Goal: Task Accomplishment & Management: Manage account settings

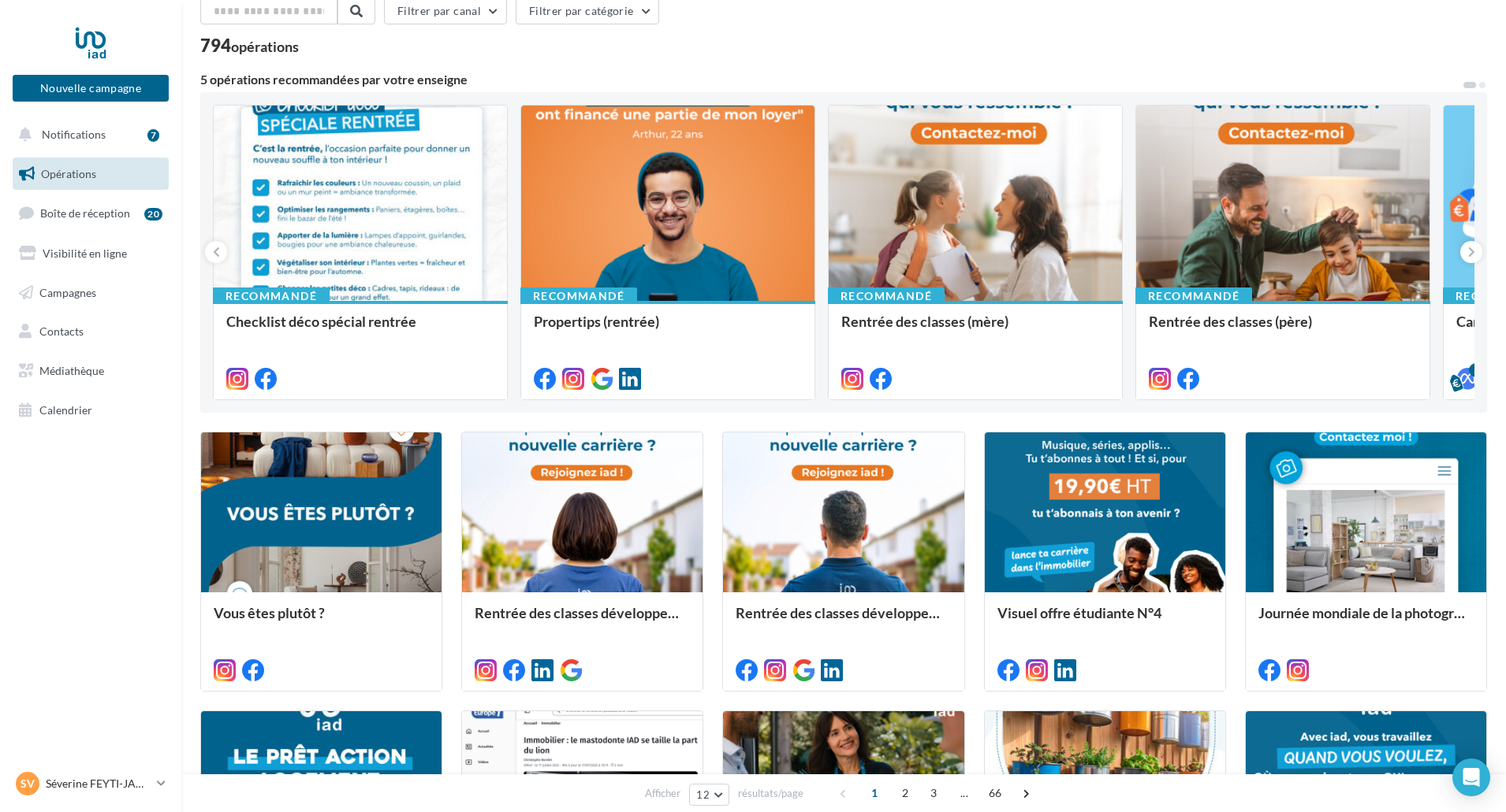
scroll to position [158, 0]
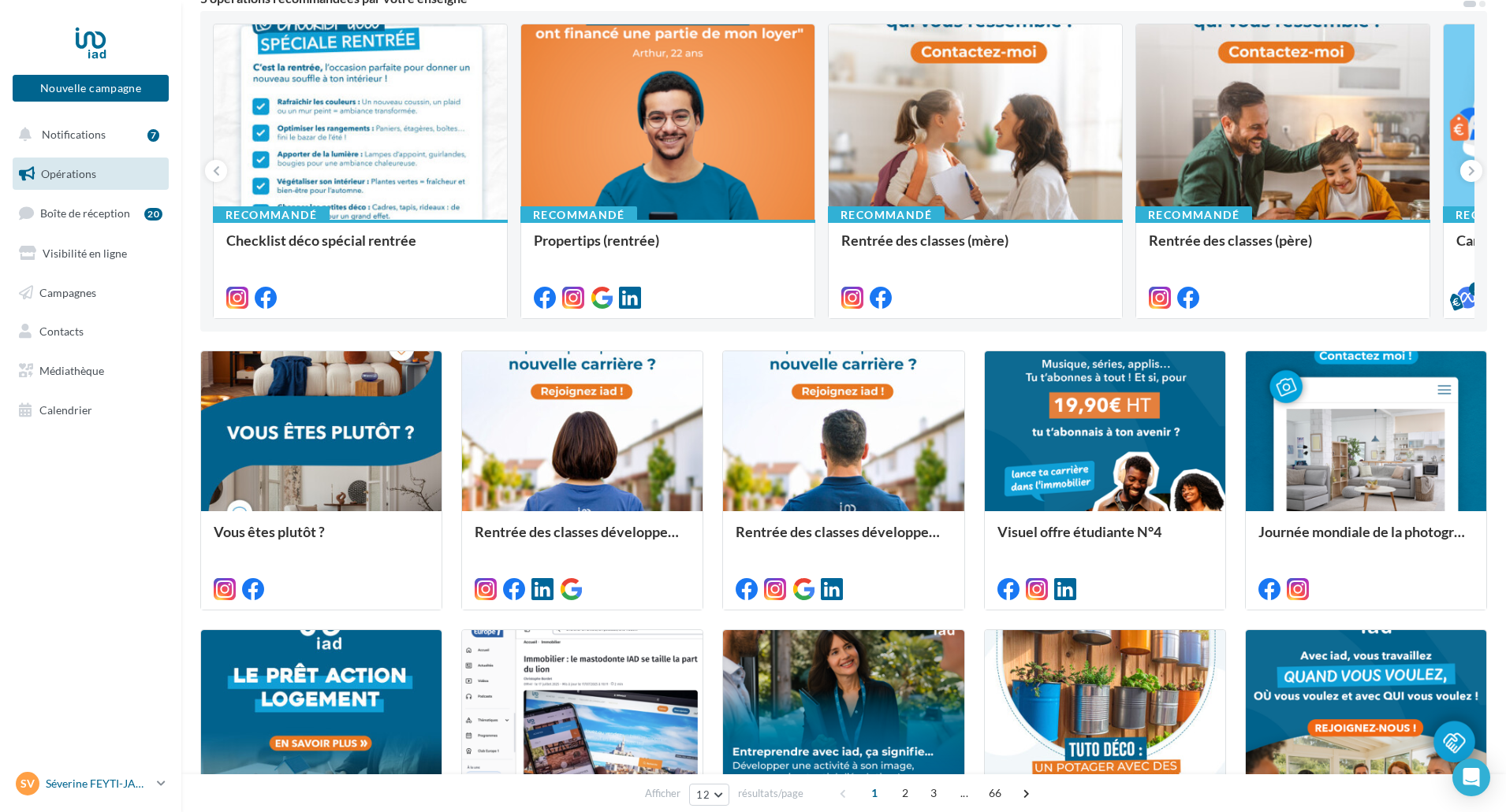
click at [112, 787] on p "Séverine FEYTI-JAUZELON" at bounding box center [98, 784] width 104 height 15
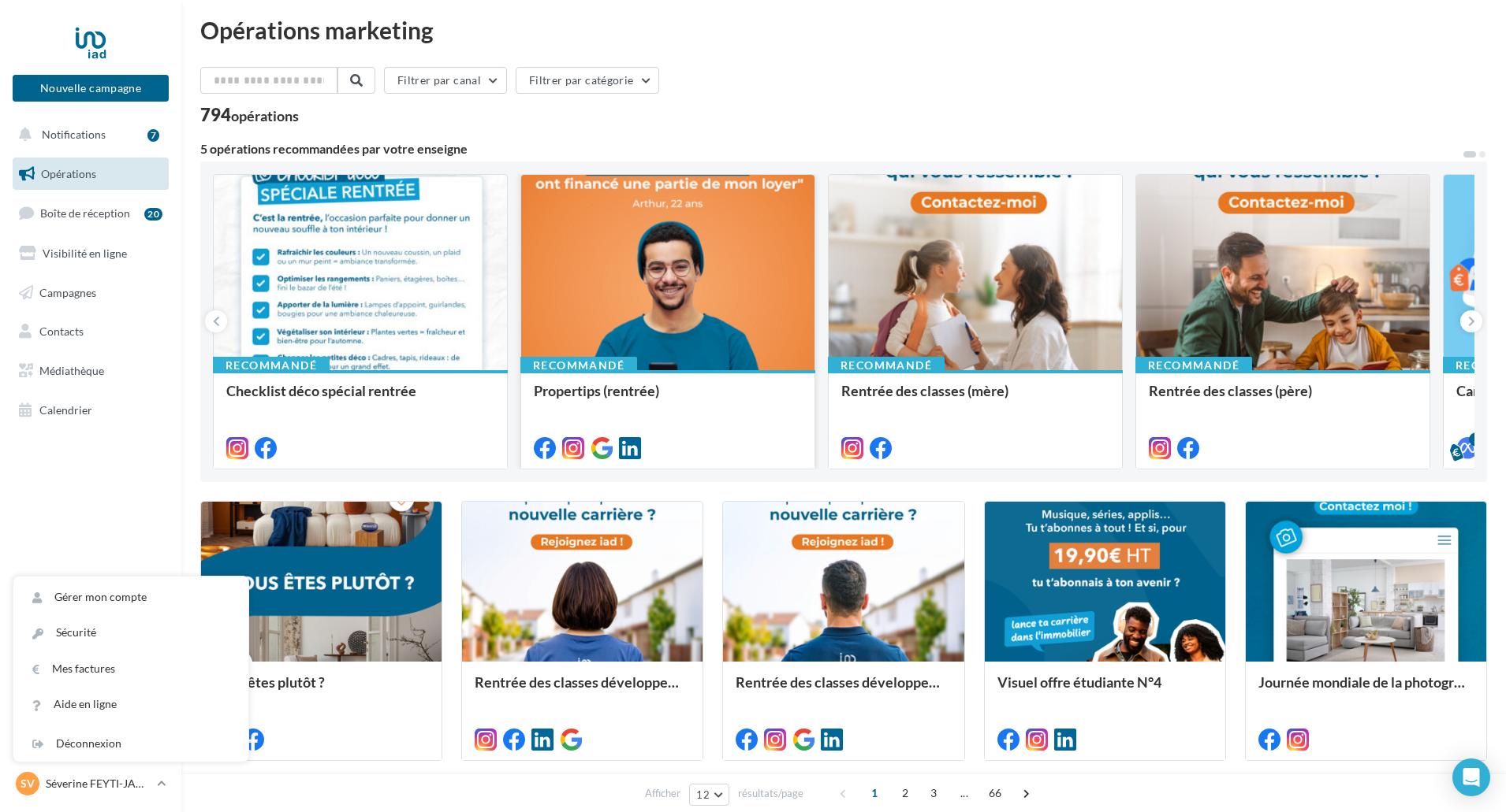
scroll to position [0, 0]
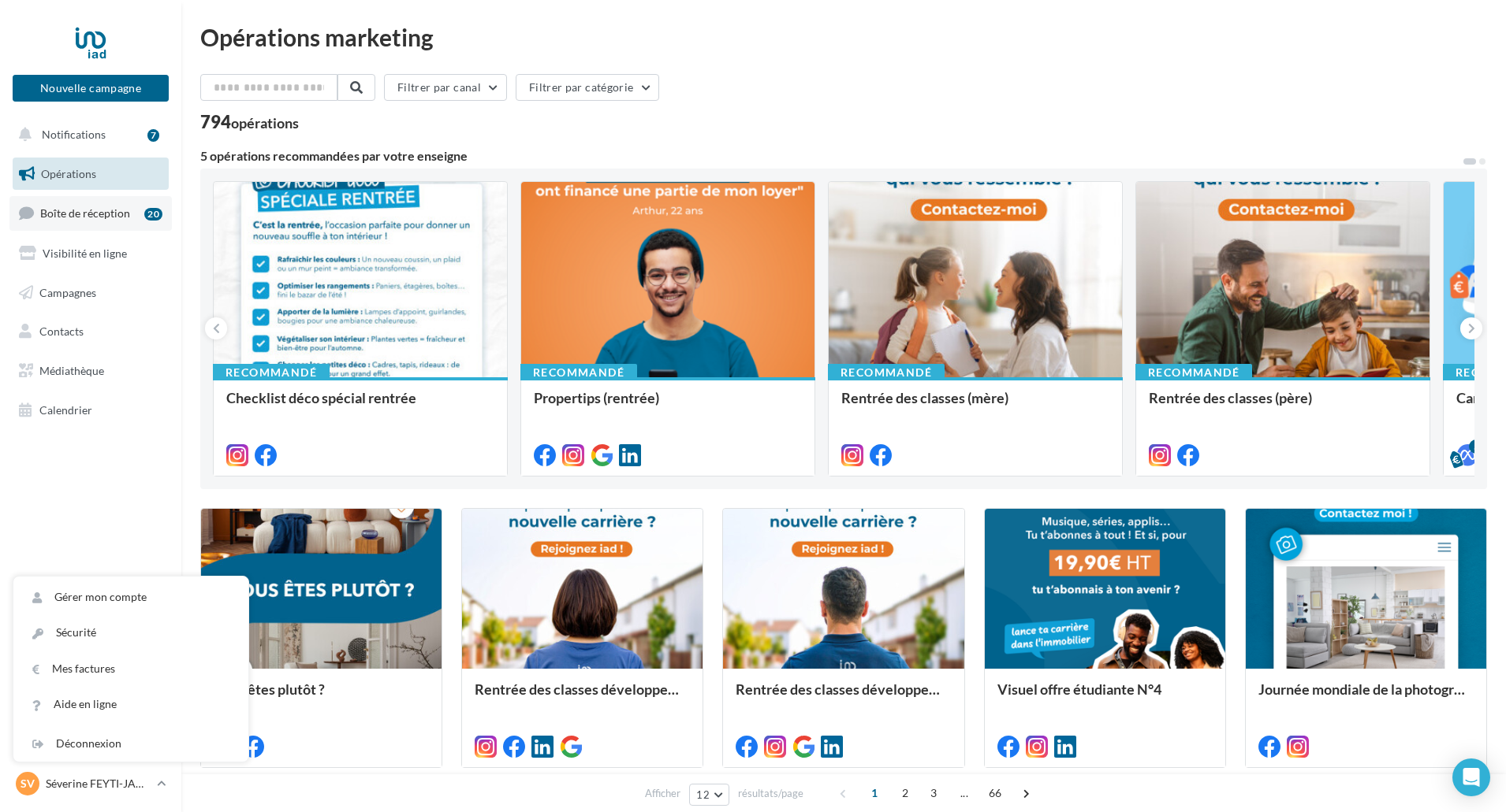
click at [60, 208] on span "Boîte de réception" at bounding box center [85, 214] width 90 height 13
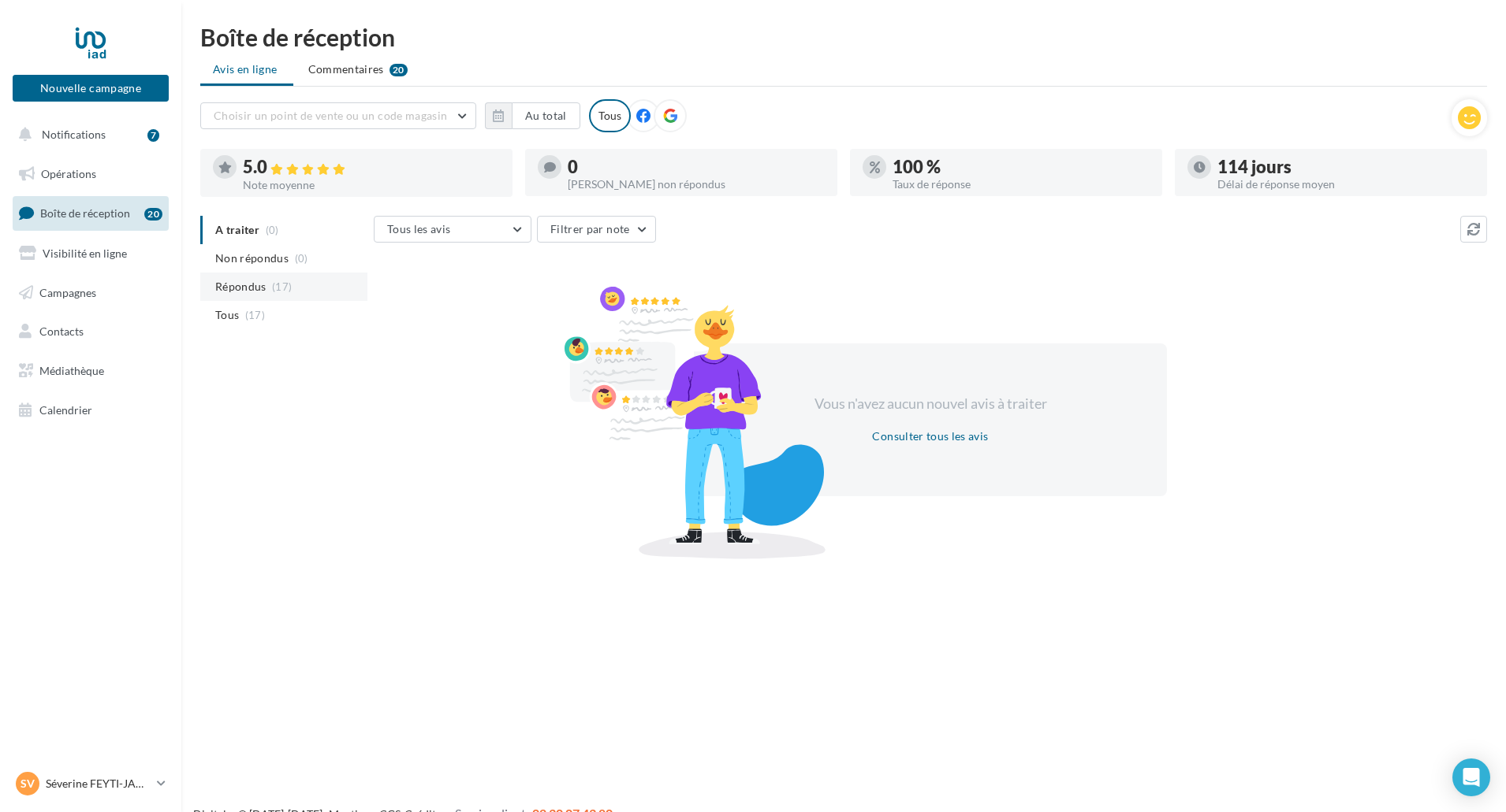
click at [249, 282] on span "Répondus" at bounding box center [240, 286] width 51 height 15
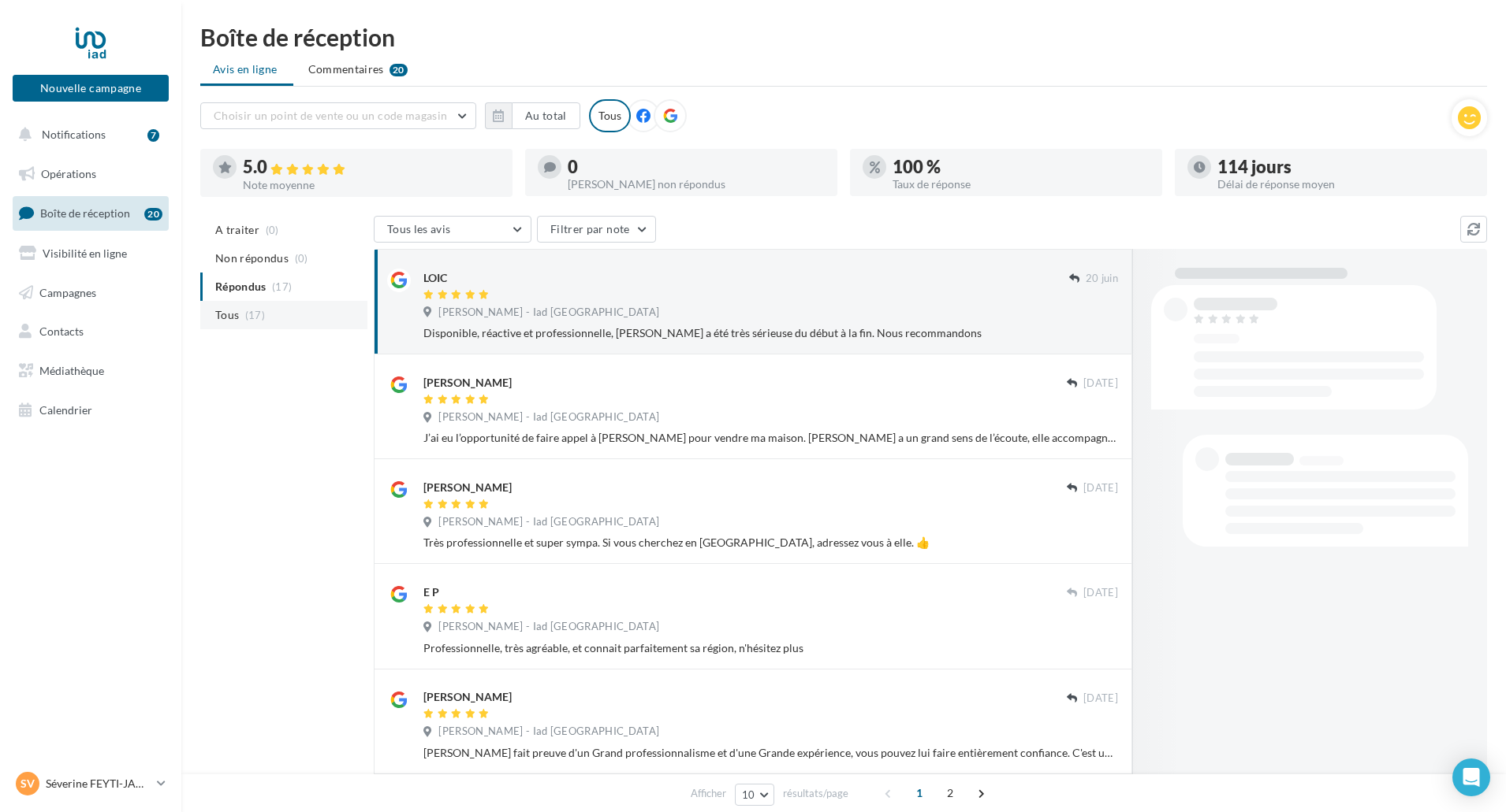
click at [247, 317] on span "(17)" at bounding box center [255, 315] width 20 height 12
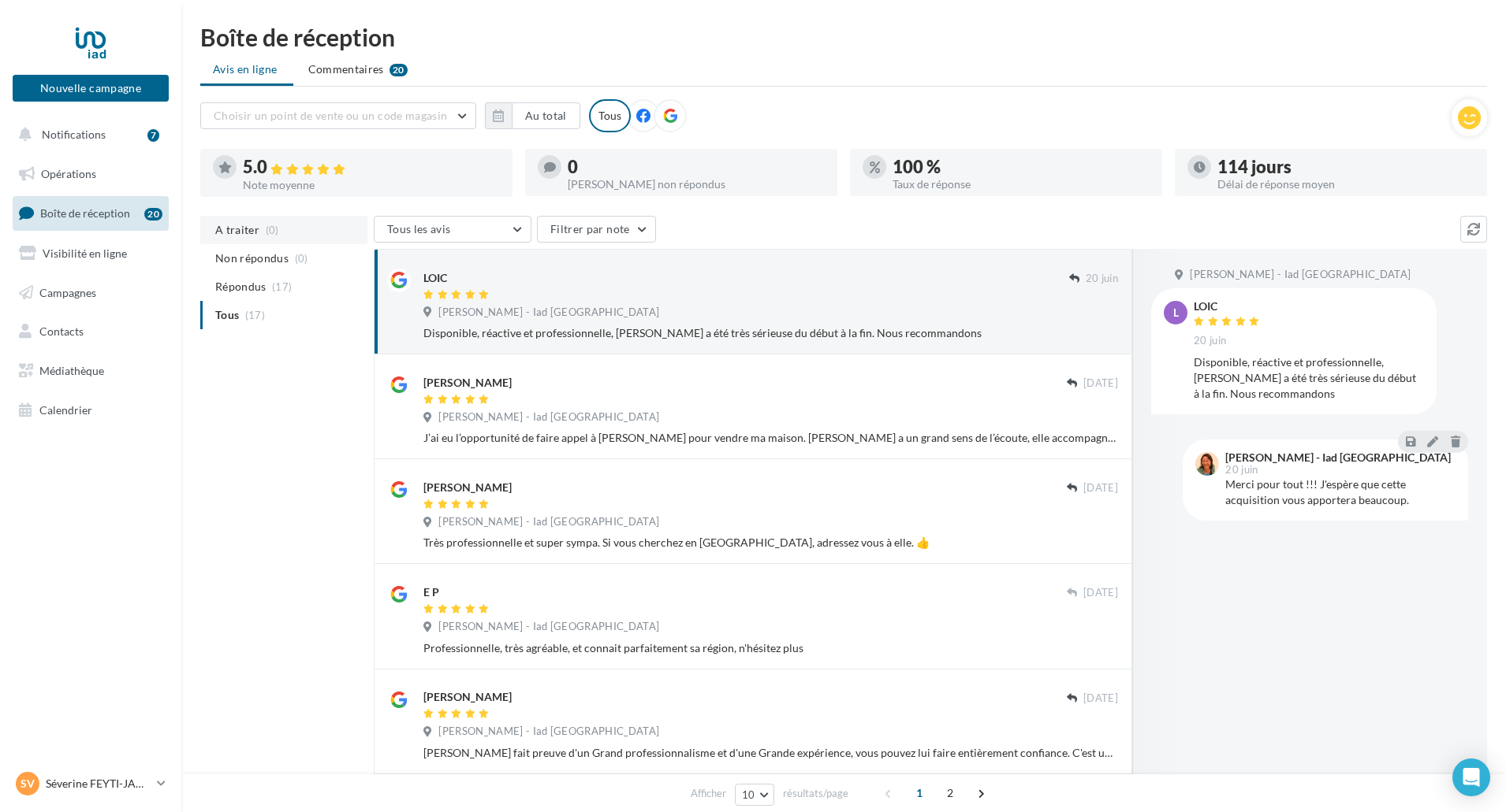
click at [257, 235] on span "A traiter" at bounding box center [238, 230] width 44 height 15
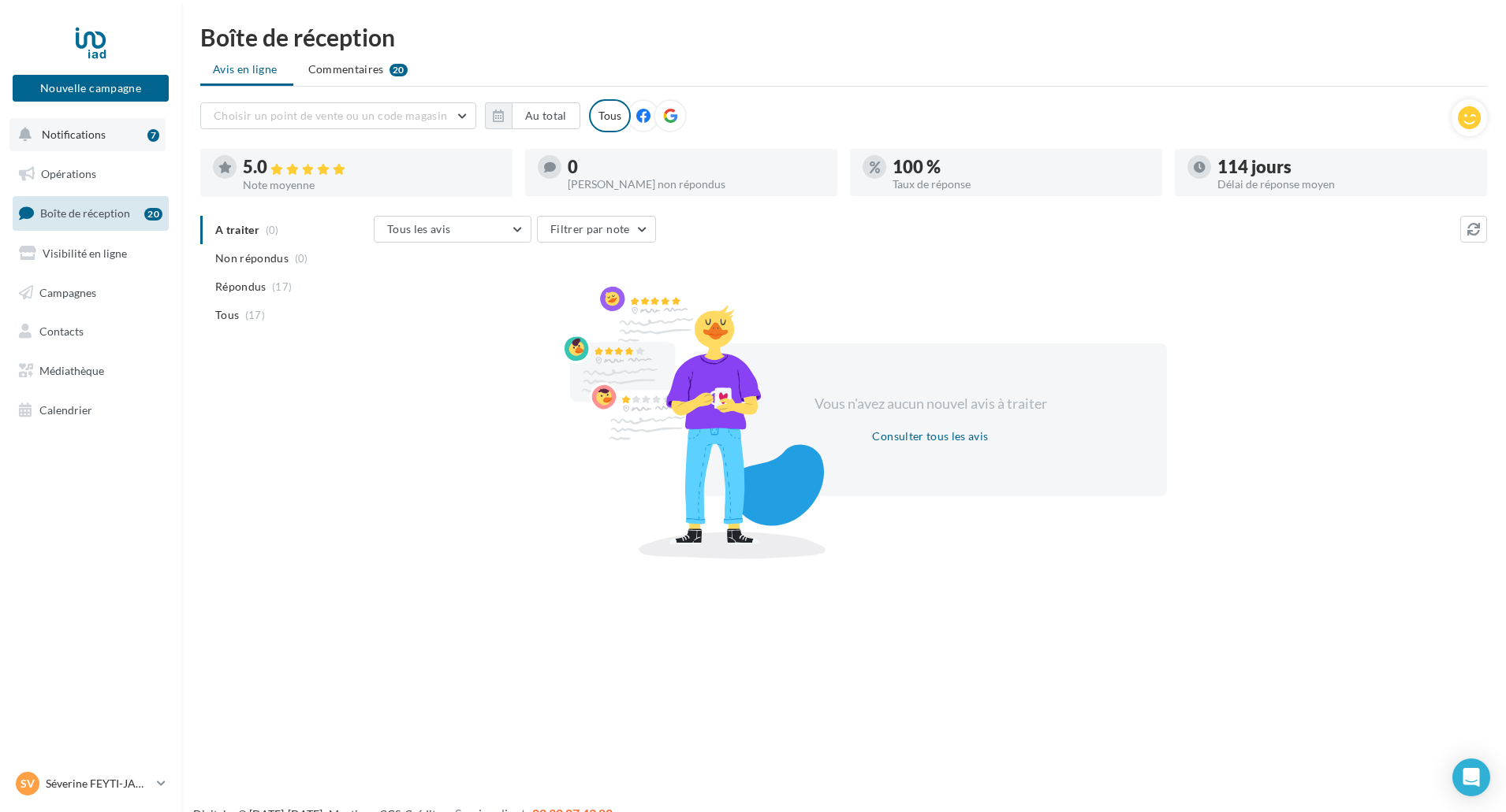
click at [86, 138] on span "Notifications" at bounding box center [74, 134] width 64 height 13
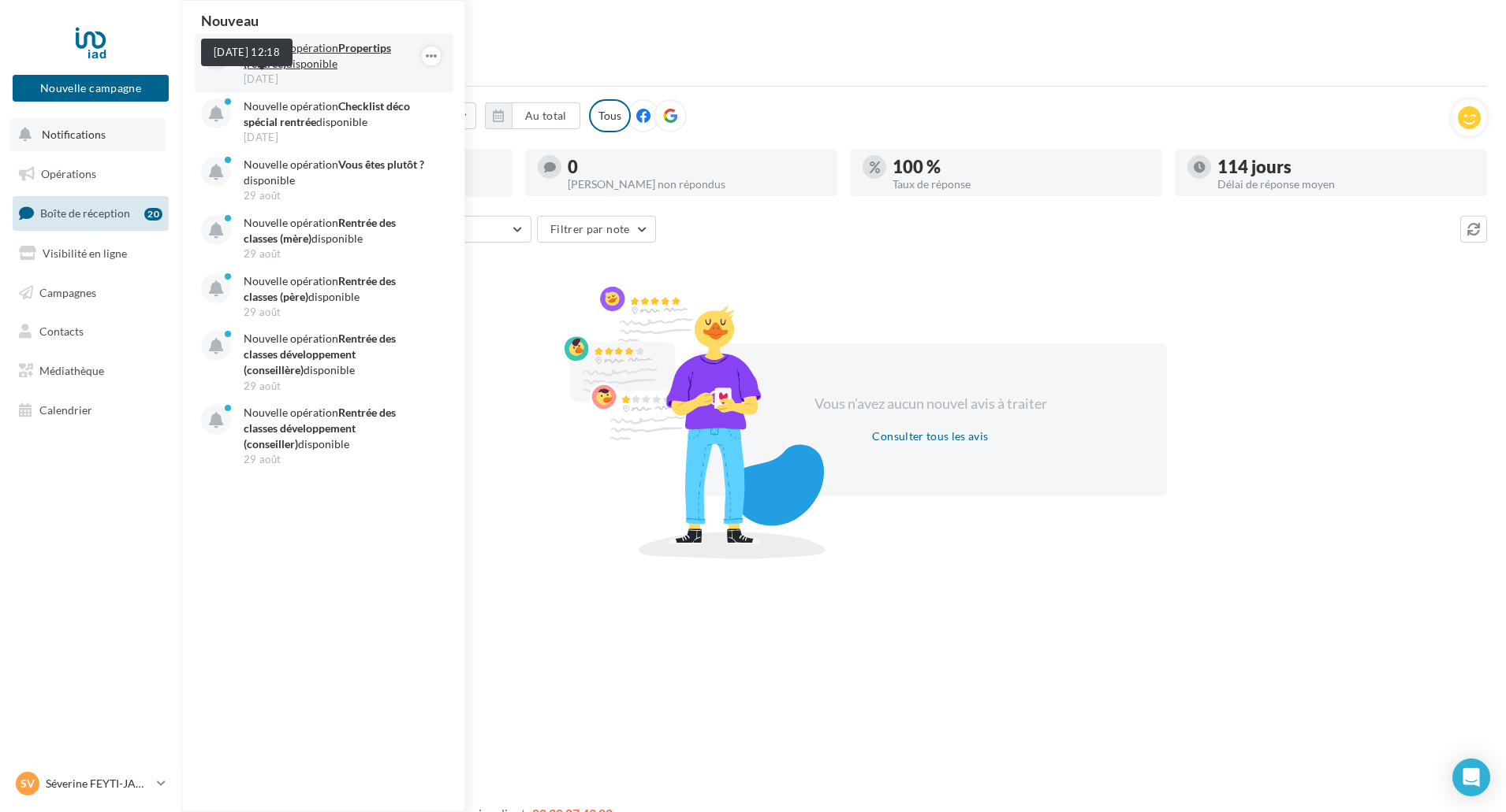
click at [270, 75] on span "08 sept." at bounding box center [261, 79] width 34 height 11
